Goal: Task Accomplishment & Management: Use online tool/utility

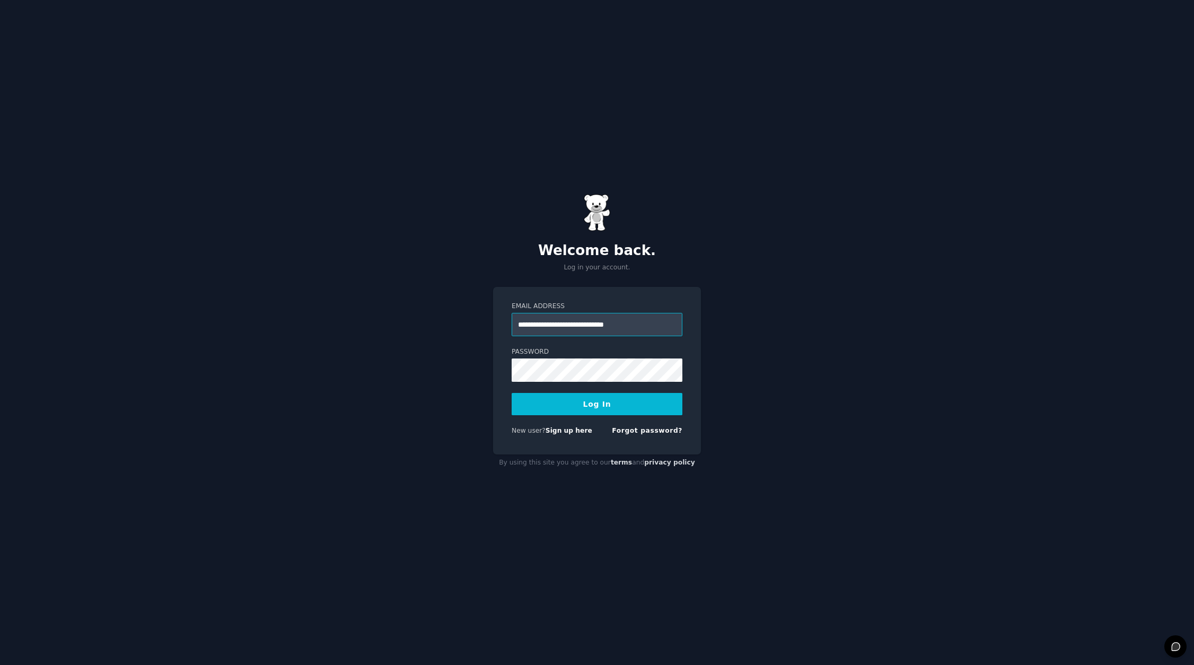
type input "**********"
click at [611, 404] on button "Log In" at bounding box center [597, 404] width 171 height 22
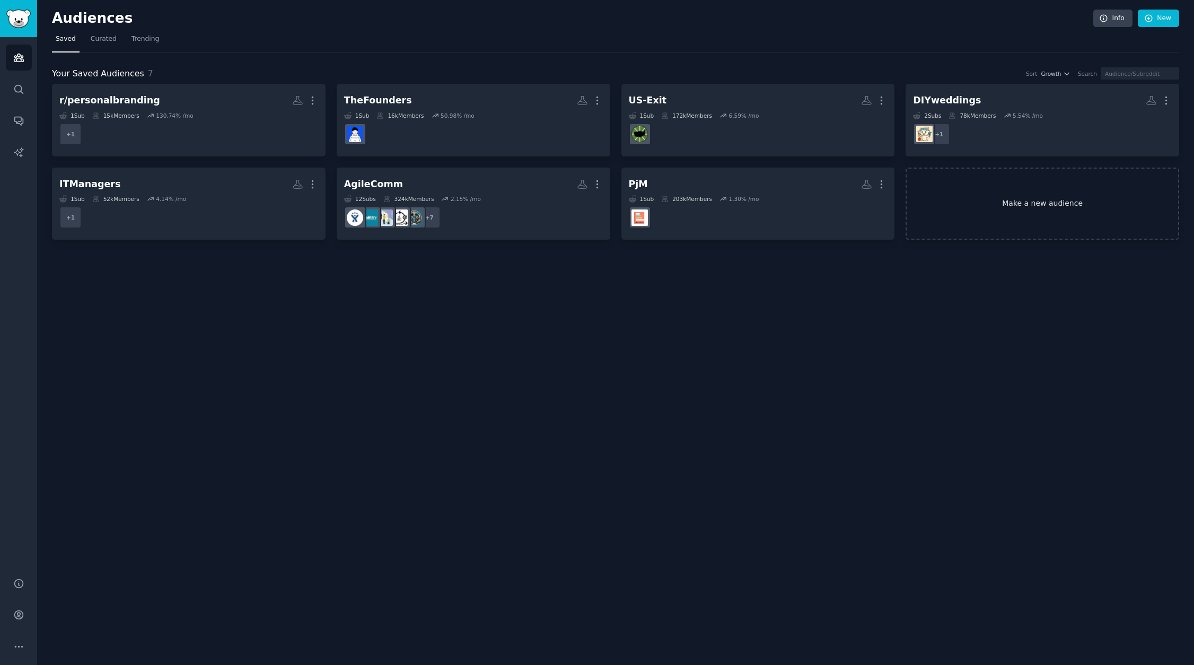
click at [1027, 198] on link "Make a new audience" at bounding box center [1043, 204] width 274 height 73
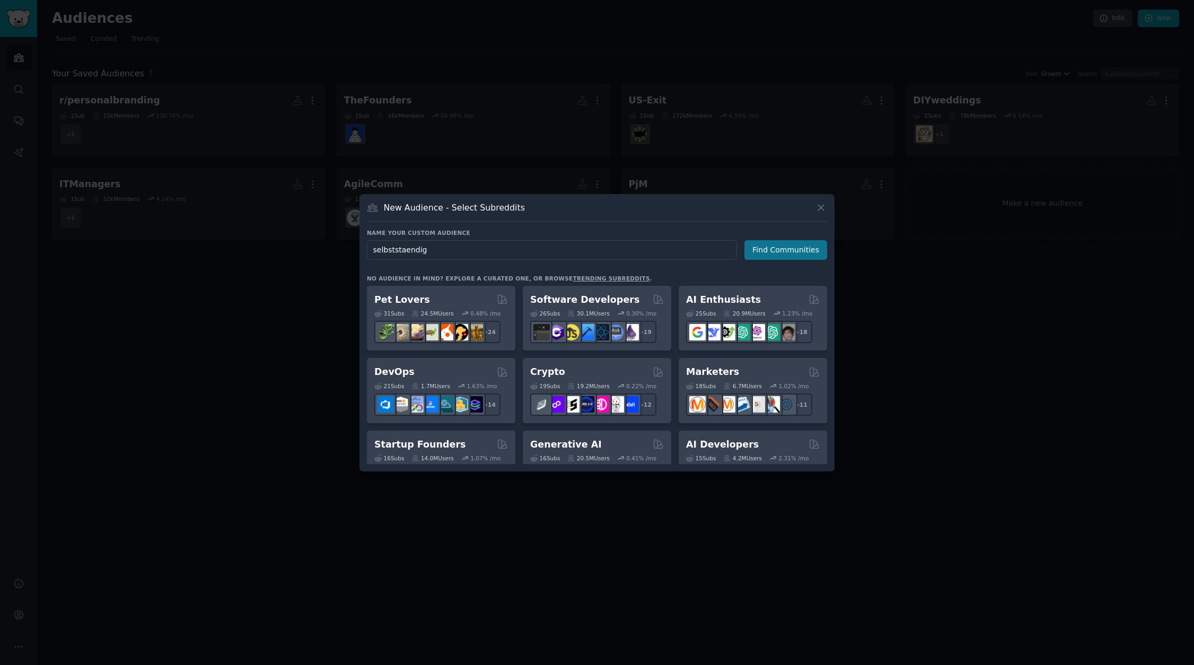
type input "selbststaendig"
click at [790, 251] on button "Find Communities" at bounding box center [786, 250] width 83 height 20
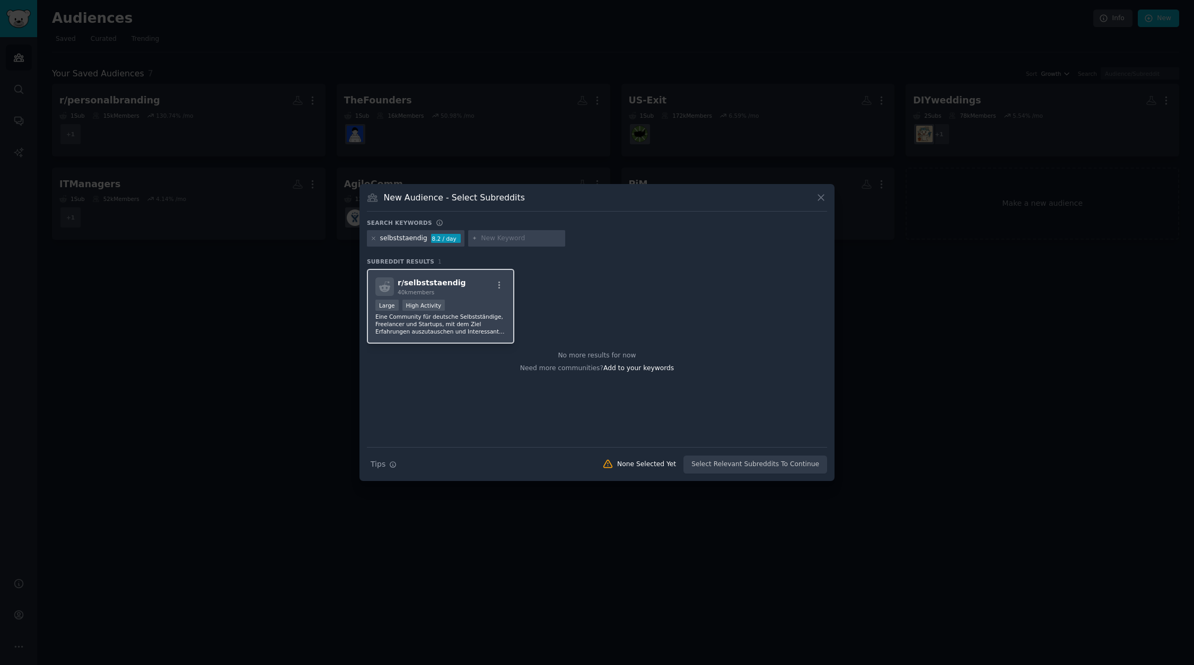
click at [462, 287] on div "r/ selbststaendig 40k members" at bounding box center [440, 286] width 130 height 19
click at [800, 467] on button "Create Audience" at bounding box center [793, 465] width 70 height 18
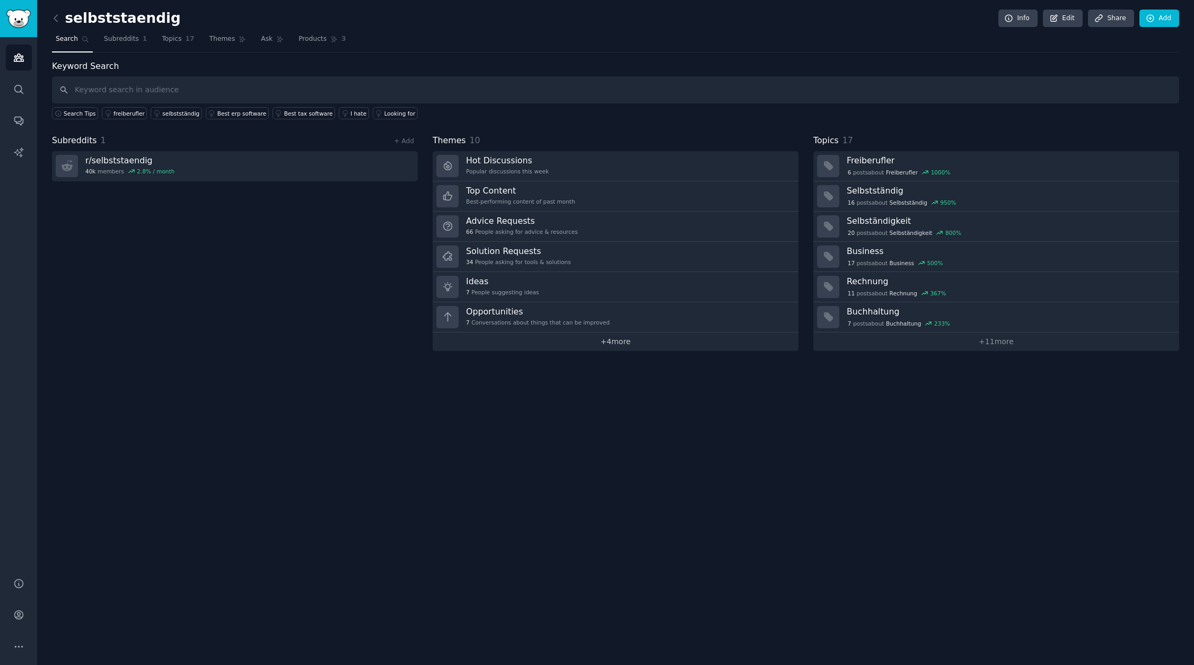
click at [621, 337] on link "+ 4 more" at bounding box center [616, 341] width 366 height 19
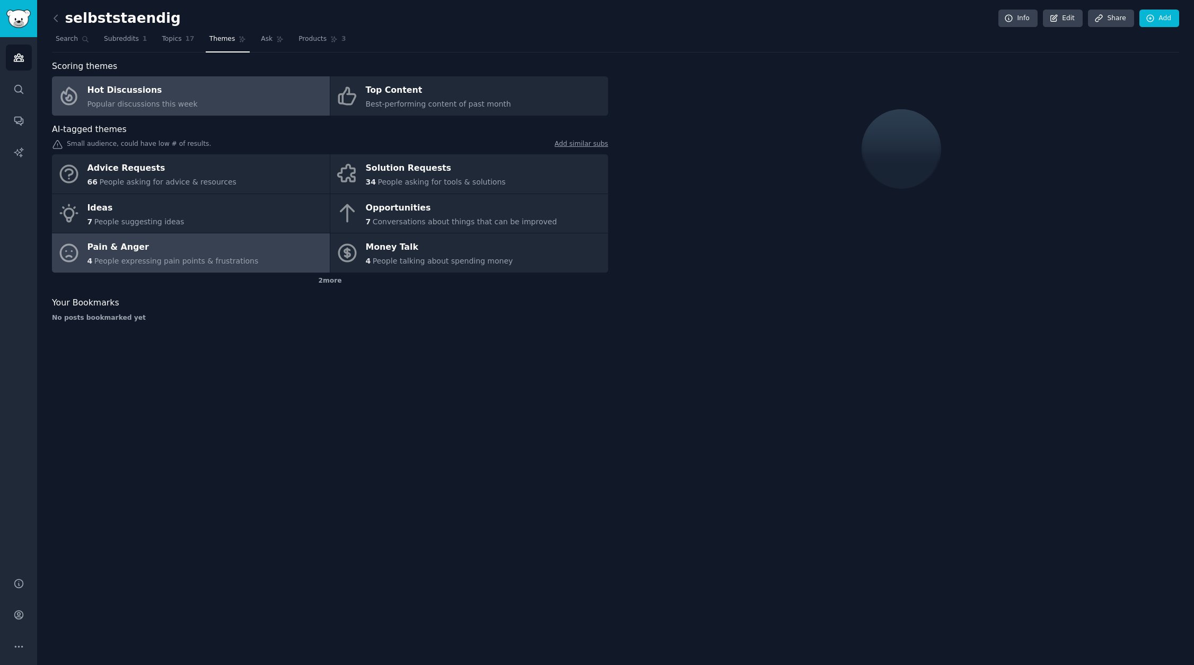
click at [219, 252] on div "Pain & Anger" at bounding box center [172, 247] width 171 height 17
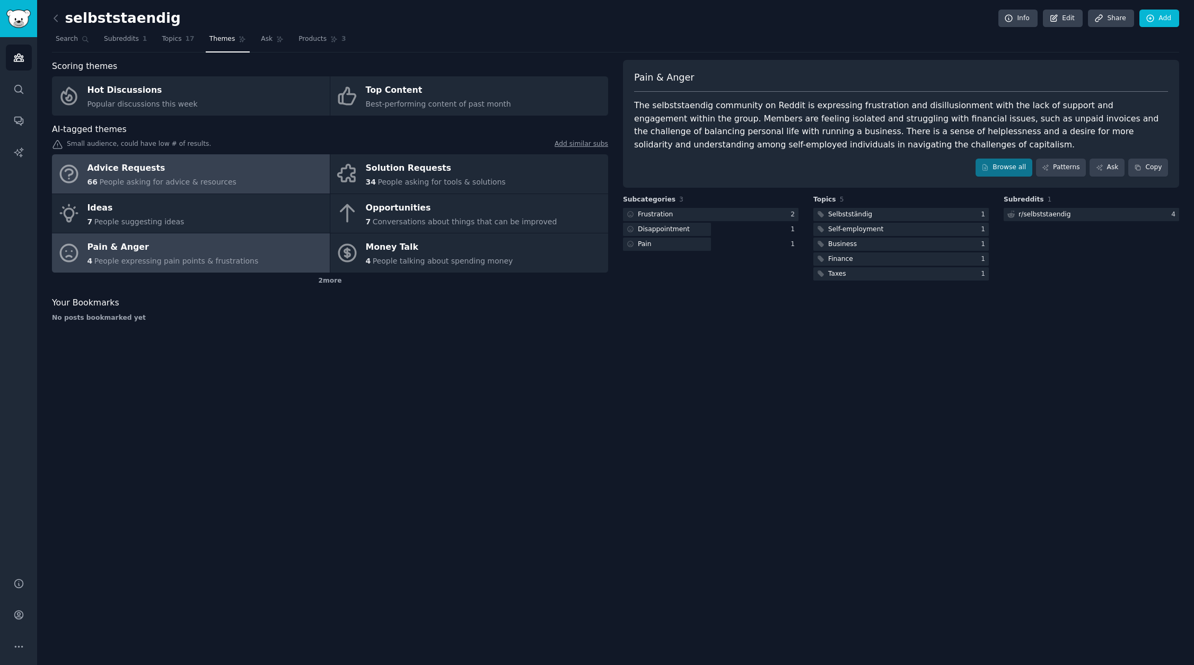
click at [278, 166] on link "Advice Requests 66 People asking for advice & resources" at bounding box center [191, 173] width 278 height 39
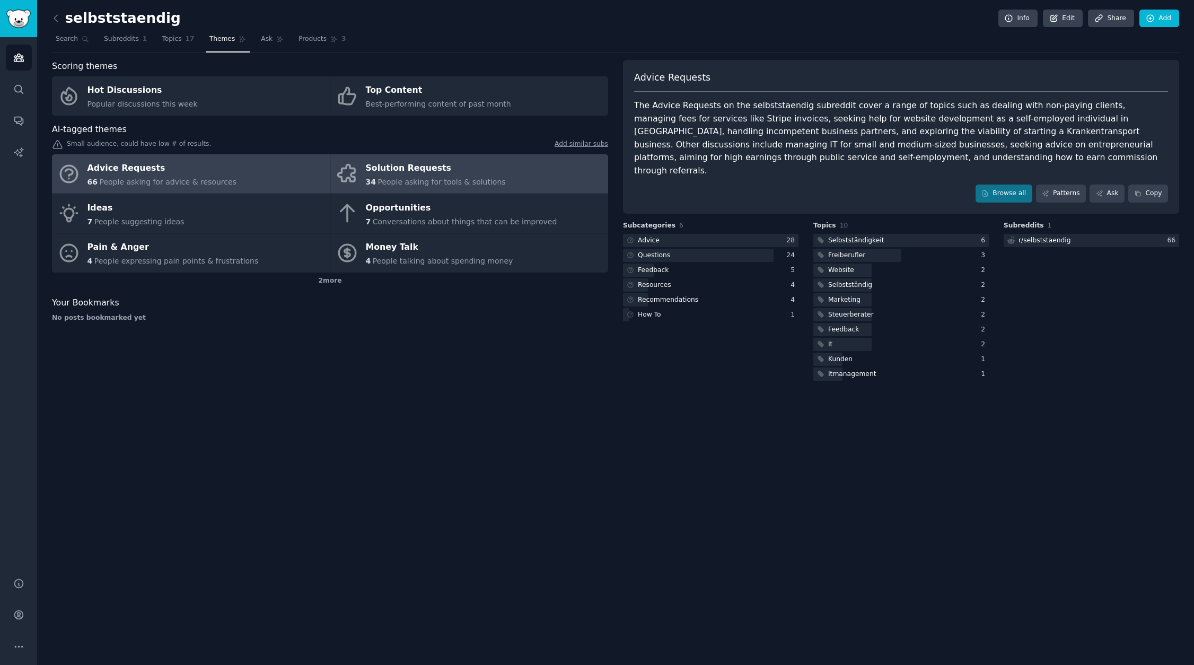
click at [389, 169] on div "Solution Requests" at bounding box center [436, 168] width 140 height 17
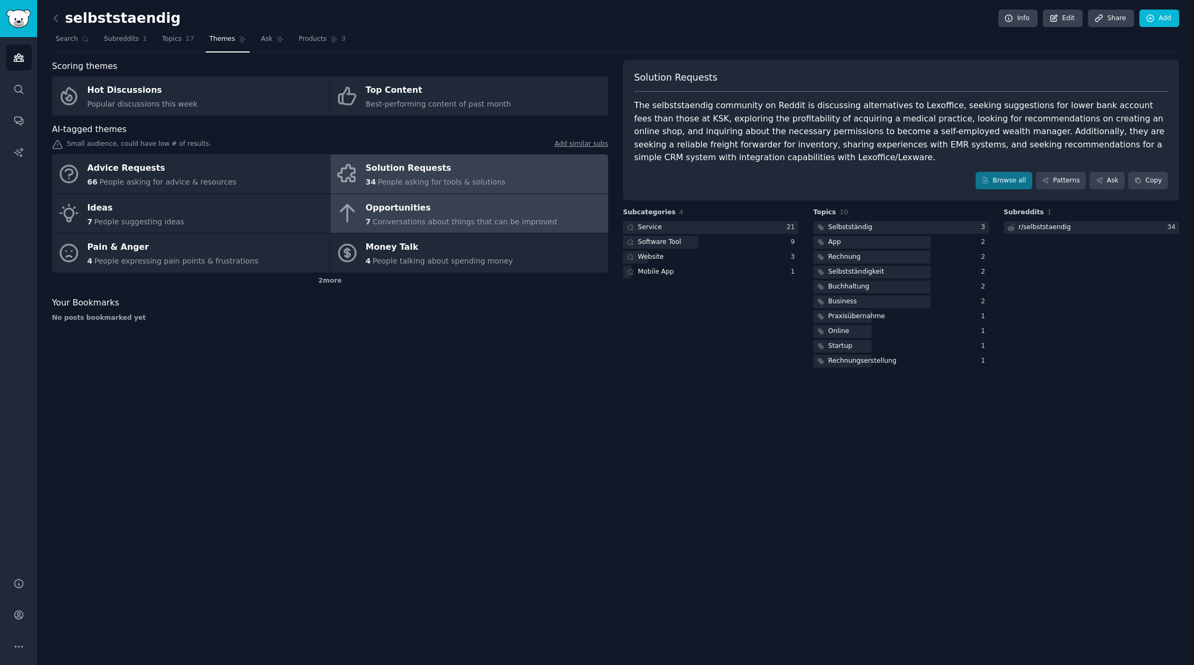
click at [400, 208] on div "Opportunities" at bounding box center [461, 207] width 191 height 17
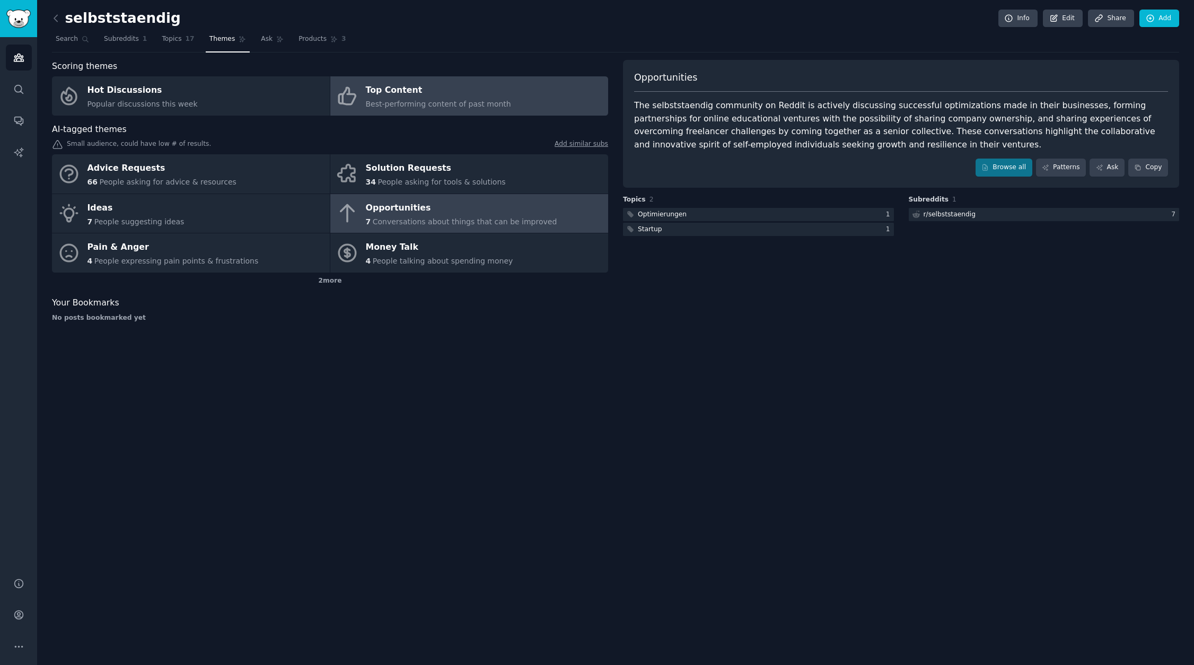
click at [392, 92] on div "Top Content" at bounding box center [438, 90] width 145 height 17
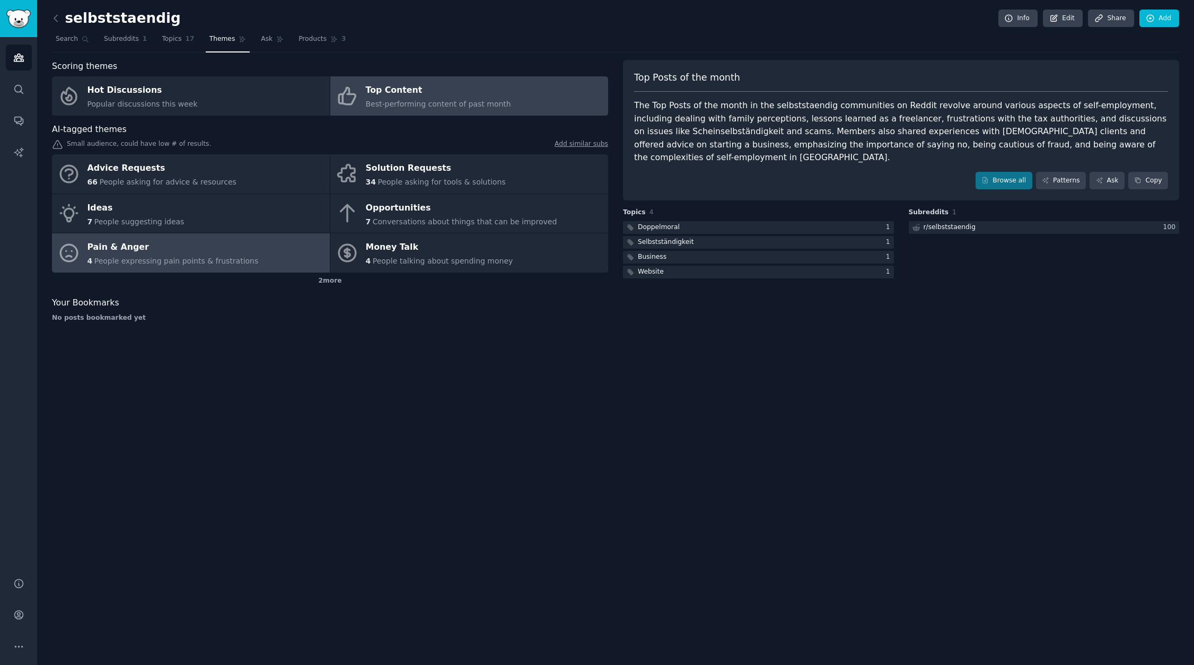
click at [252, 251] on link "Pain & Anger 4 People expressing pain points & frustrations" at bounding box center [191, 252] width 278 height 39
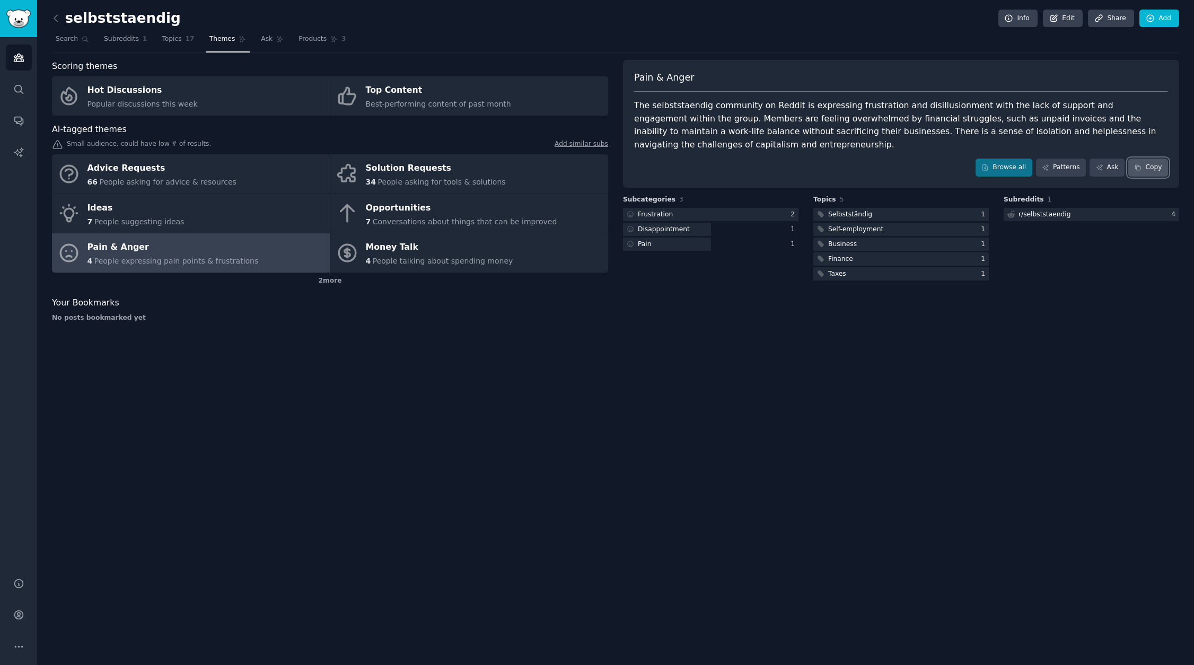
click at [1154, 169] on button "Copy" at bounding box center [1148, 168] width 40 height 18
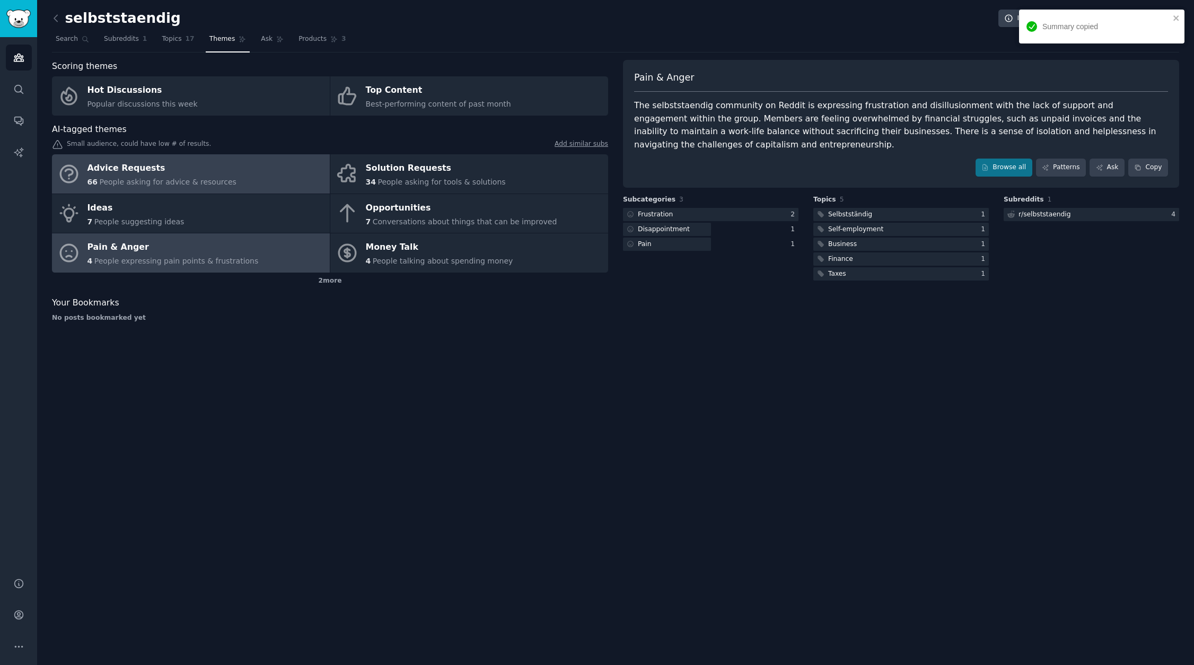
click at [249, 172] on link "Advice Requests 66 People asking for advice & resources" at bounding box center [191, 173] width 278 height 39
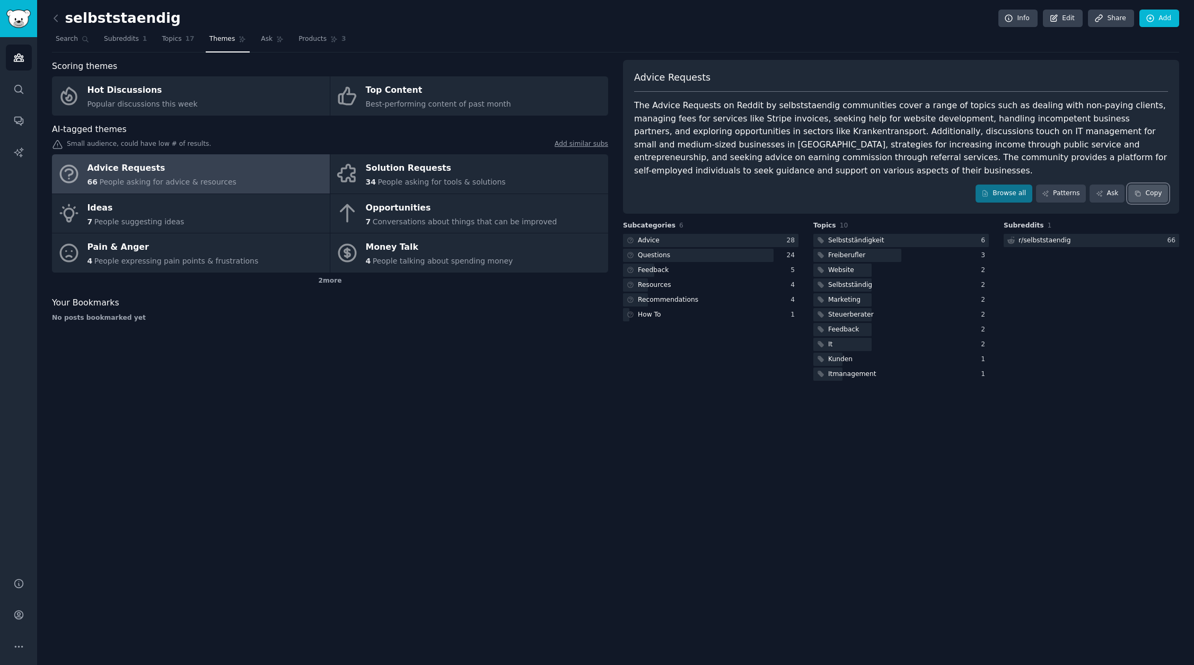
click at [1157, 199] on button "Copy" at bounding box center [1148, 194] width 40 height 18
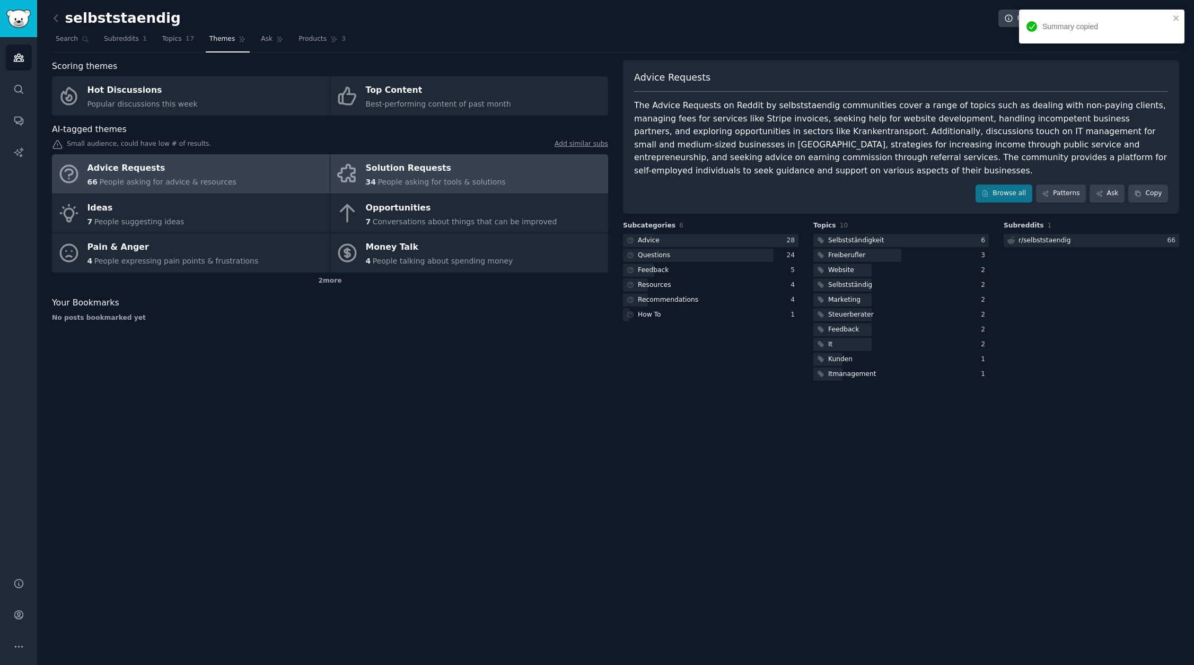
click at [521, 171] on link "Solution Requests 34 People asking for tools & solutions" at bounding box center [469, 173] width 278 height 39
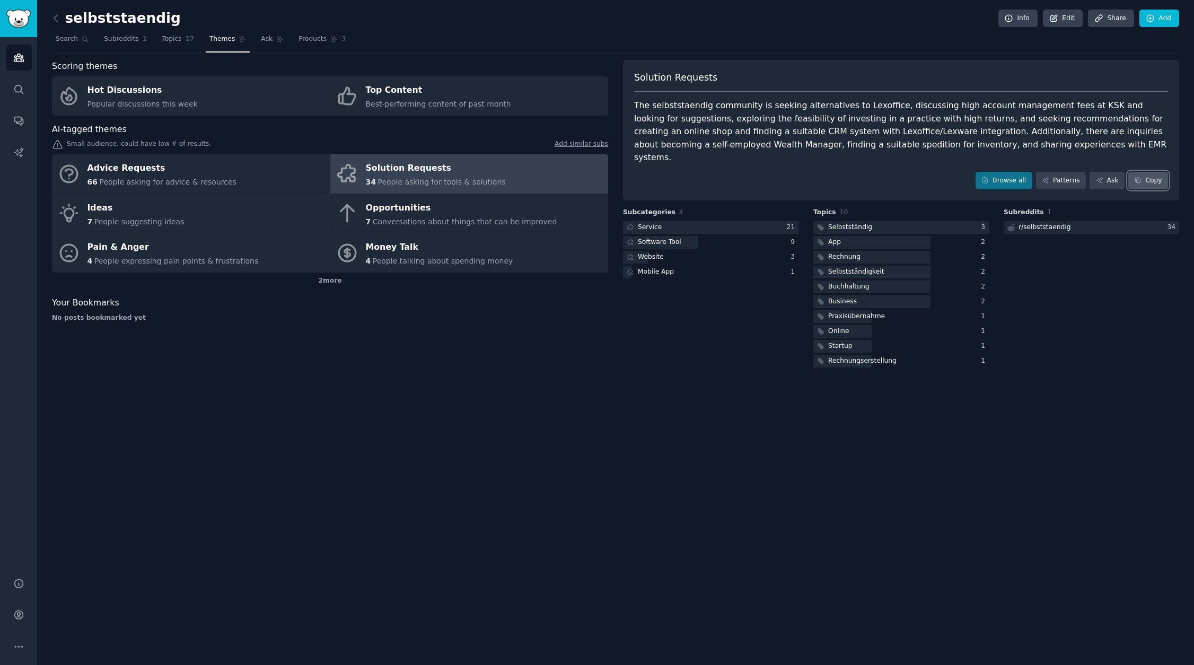
click at [1151, 172] on button "Copy" at bounding box center [1148, 181] width 40 height 18
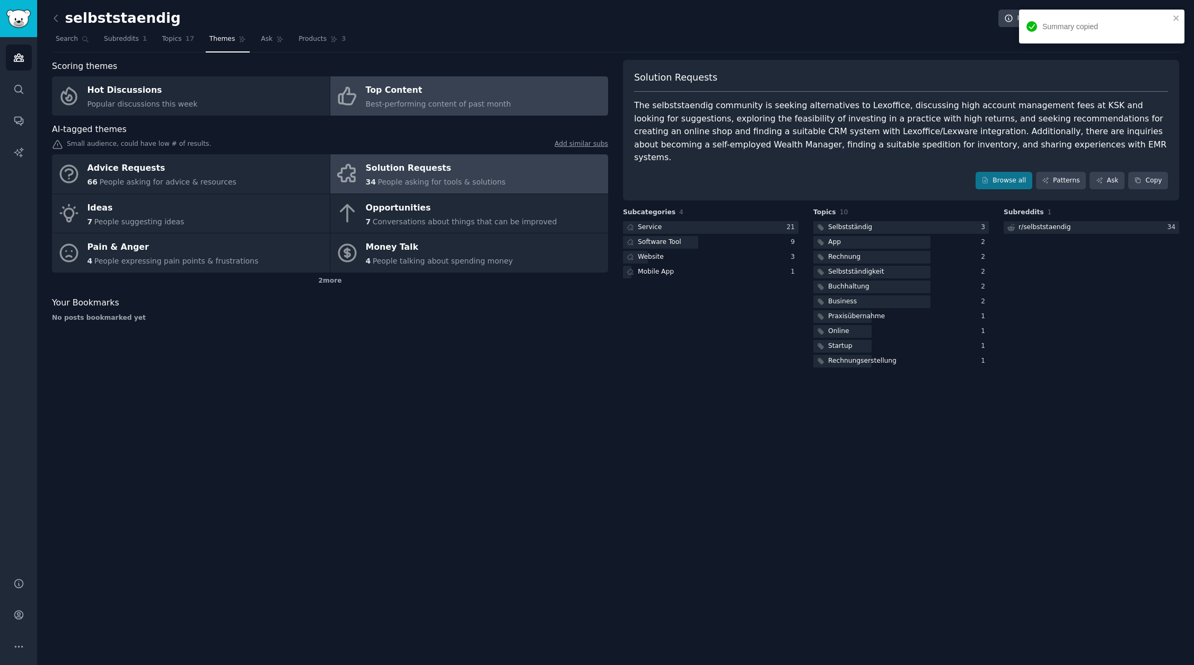
click at [482, 99] on div "Best-performing content of past month" at bounding box center [438, 104] width 145 height 11
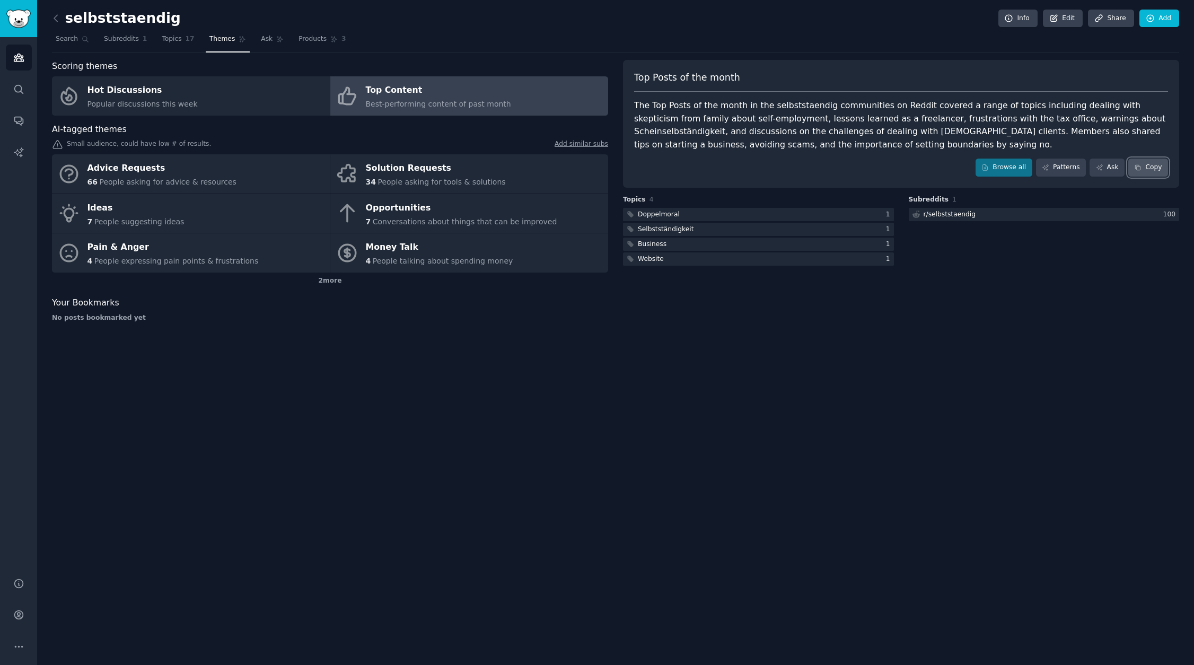
click at [1158, 164] on button "Copy" at bounding box center [1148, 168] width 40 height 18
